Goal: Feedback & Contribution: Contribute content

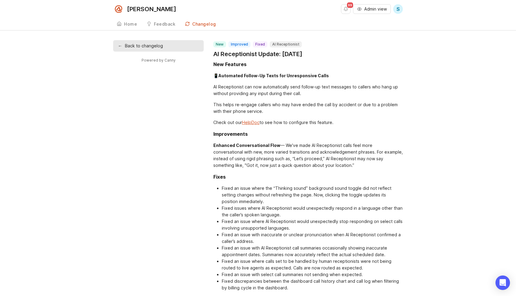
click at [361, 10] on button "Admin view" at bounding box center [372, 9] width 38 height 10
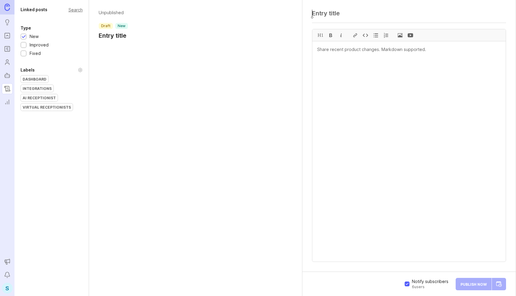
click at [123, 38] on h1 "Entry title" at bounding box center [113, 35] width 29 height 8
click at [132, 34] on header "Unpublished draft new Entry title" at bounding box center [196, 25] width 194 height 30
click at [124, 37] on h1 "Entry title" at bounding box center [113, 35] width 29 height 8
click at [366, 27] on div "H1" at bounding box center [408, 136] width 213 height 272
click at [350, 17] on div at bounding box center [409, 15] width 194 height 11
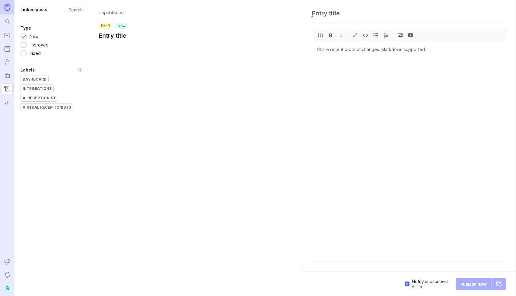
paste textarea "AI Receptionist Update: [DATE]"
type textarea "AI Receptionist Update: [DATE]"
click at [341, 51] on textarea at bounding box center [408, 151] width 193 height 220
